Goal: Task Accomplishment & Management: Use online tool/utility

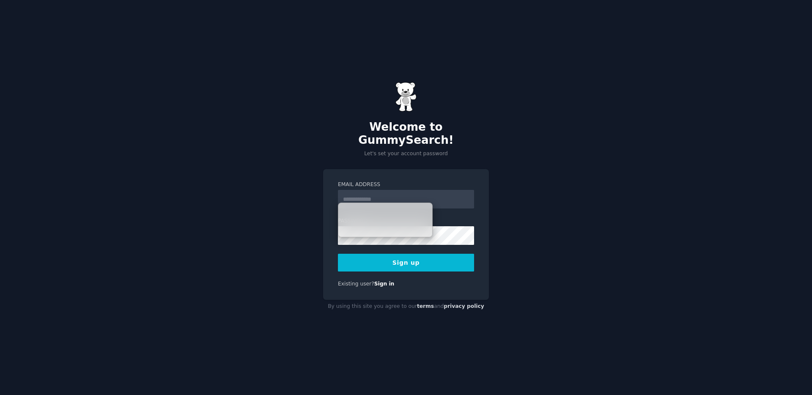
click at [374, 192] on input "Email Address" at bounding box center [406, 199] width 136 height 19
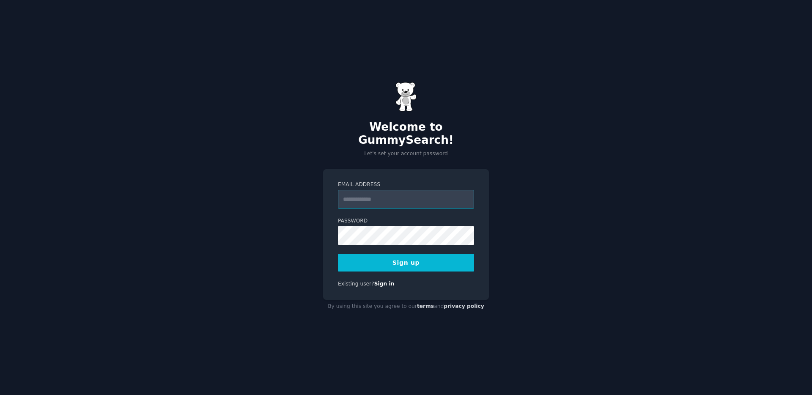
click at [384, 194] on input "Email Address" at bounding box center [406, 199] width 136 height 19
click at [395, 193] on input "Email Address" at bounding box center [406, 199] width 136 height 19
type input "**********"
click at [419, 257] on button "Sign up" at bounding box center [406, 263] width 136 height 18
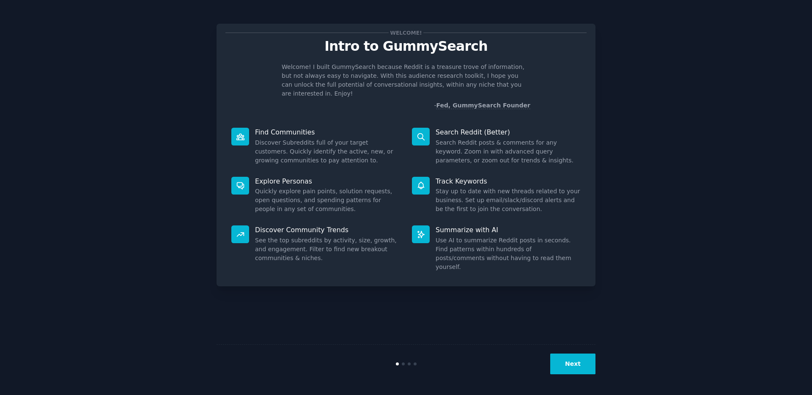
click at [576, 362] on button "Next" at bounding box center [572, 363] width 45 height 21
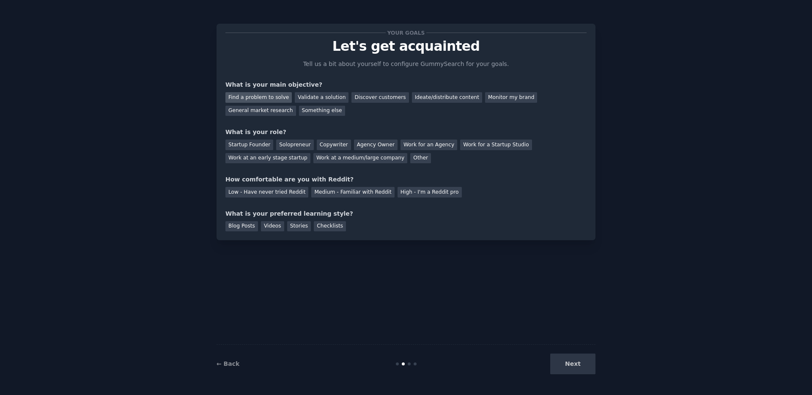
click at [280, 99] on div "Find a problem to solve" at bounding box center [258, 97] width 66 height 11
click at [314, 99] on div "Validate a solution" at bounding box center [322, 97] width 54 height 11
click at [254, 145] on div "Startup Founder" at bounding box center [249, 145] width 48 height 11
click at [367, 192] on div "Medium - Familiar with Reddit" at bounding box center [352, 192] width 83 height 11
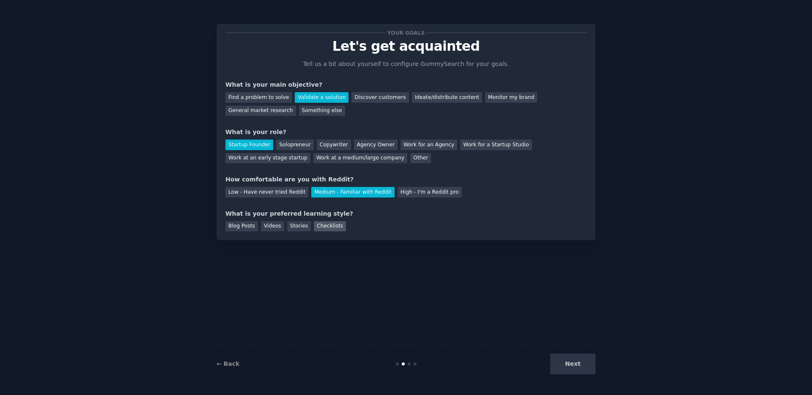
click at [332, 226] on div "Checklists" at bounding box center [330, 226] width 32 height 11
click at [576, 370] on button "Next" at bounding box center [572, 363] width 45 height 21
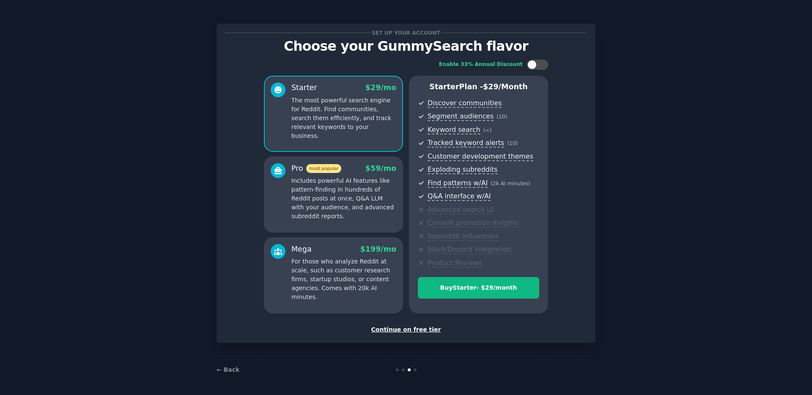
click at [421, 330] on div "Continue on free tier" at bounding box center [405, 329] width 361 height 9
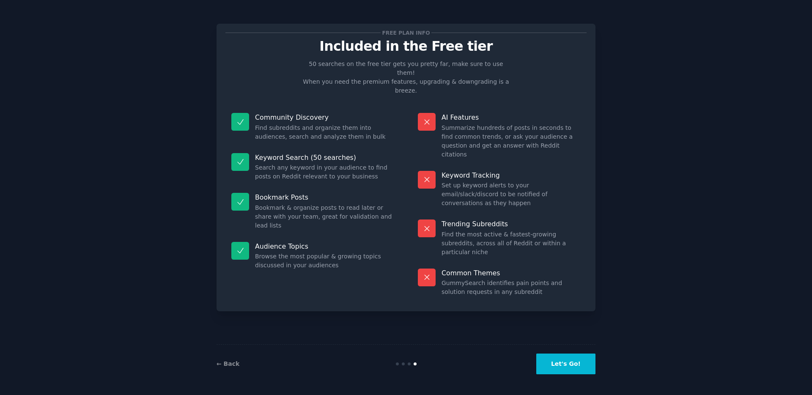
click at [570, 364] on button "Let's Go!" at bounding box center [565, 363] width 59 height 21
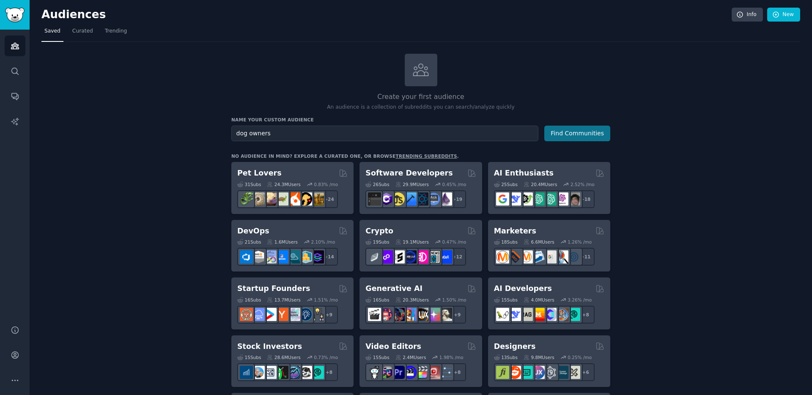
type input "dog owners"
click at [572, 137] on button "Find Communities" at bounding box center [577, 134] width 66 height 16
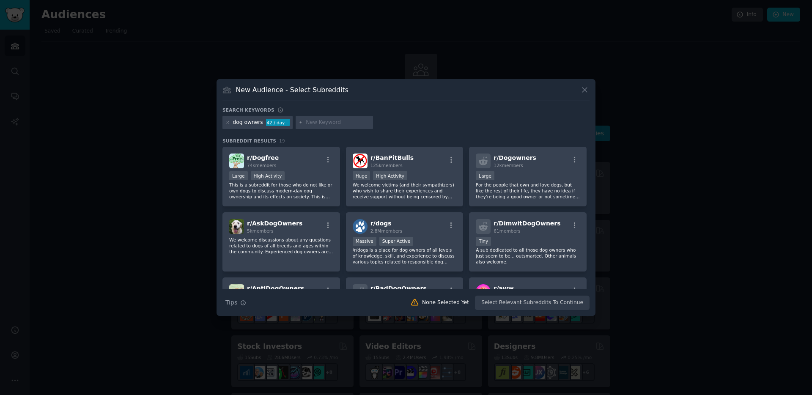
click at [323, 125] on input "text" at bounding box center [338, 123] width 64 height 8
type input "l"
type input "ways to find lost dogs"
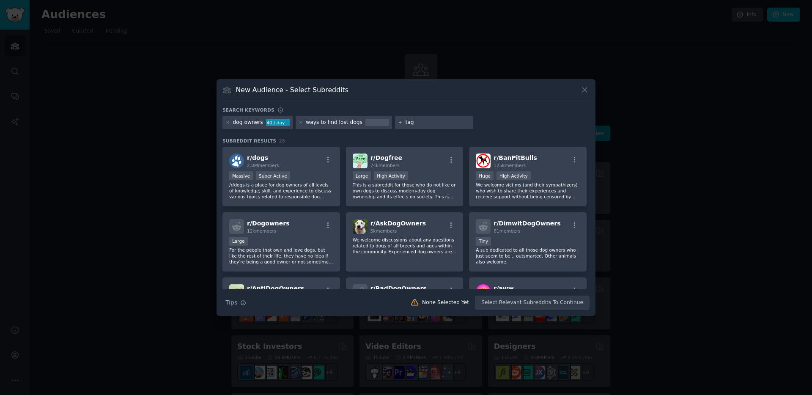
type input "tags"
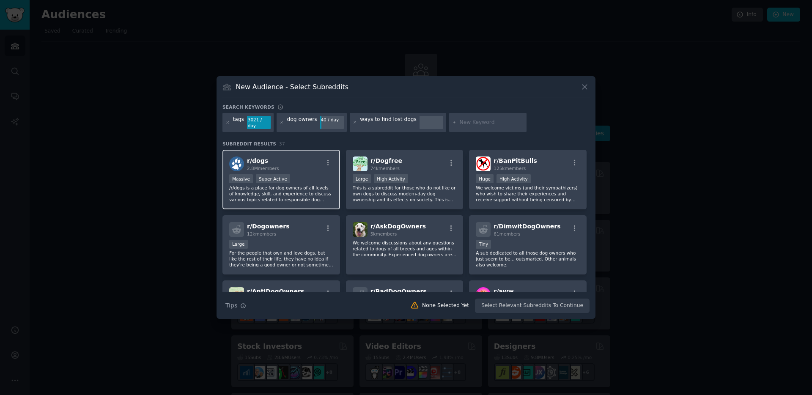
click at [297, 192] on p "/r/dogs is a place for dog owners of all levels of knowledge, skill, and experi…" at bounding box center [281, 194] width 104 height 18
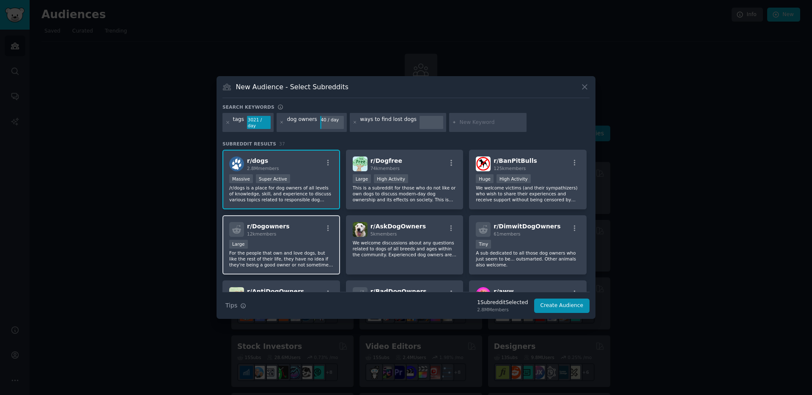
click at [290, 257] on p "For the people that own and love dogs, but like the rest of their life, they ha…" at bounding box center [281, 259] width 104 height 18
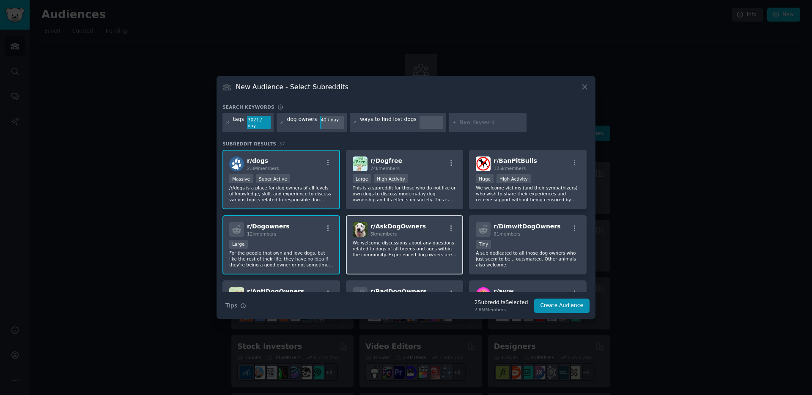
click at [390, 250] on p "We welcome discussions about any questions related to dogs of all breeds and ag…" at bounding box center [405, 249] width 104 height 18
click at [575, 304] on button "Create Audience" at bounding box center [562, 306] width 56 height 14
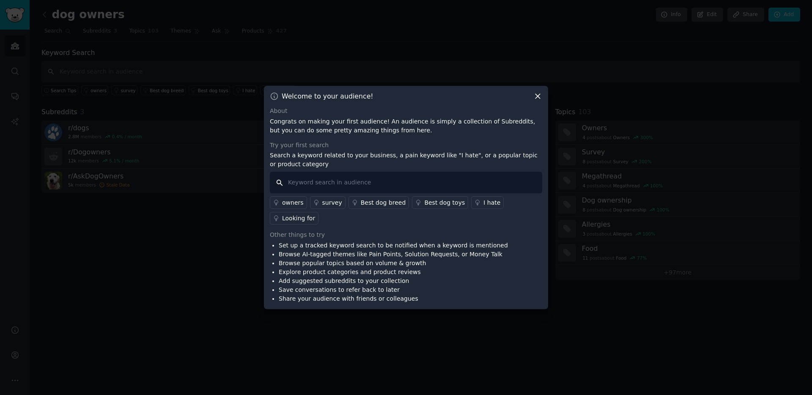
click at [322, 181] on input "text" at bounding box center [406, 183] width 272 height 22
type input "lost dog"
click at [293, 204] on div "owners" at bounding box center [293, 202] width 22 height 9
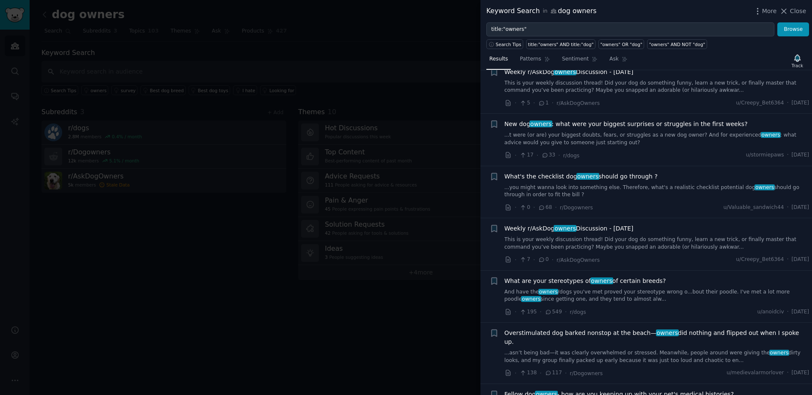
scroll to position [214, 0]
